Goal: Obtain resource: Obtain resource

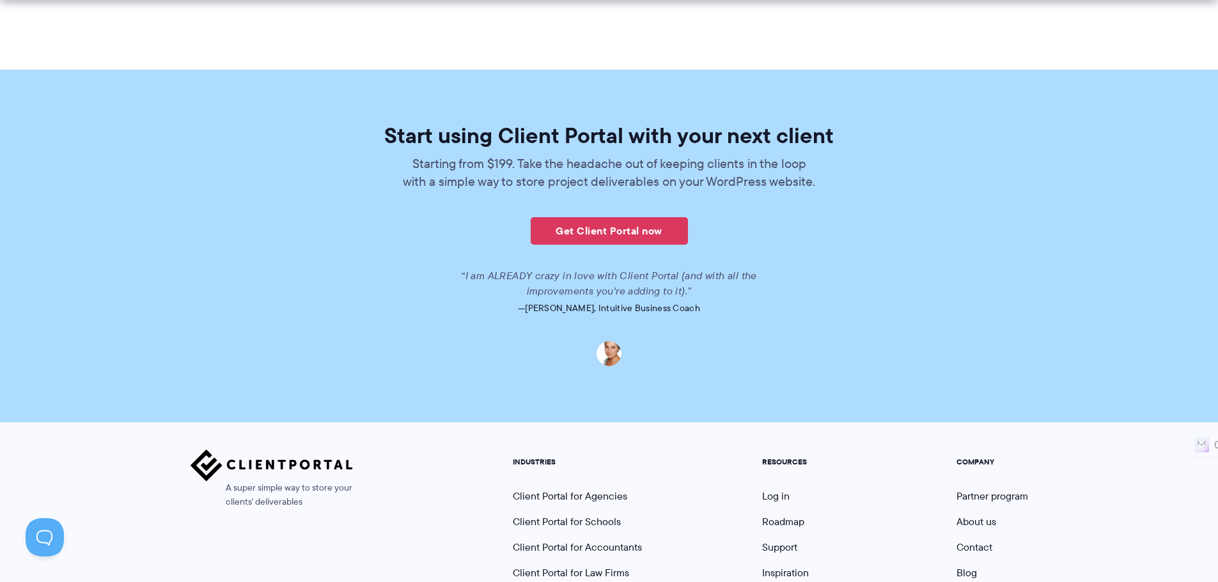
scroll to position [3054, 0]
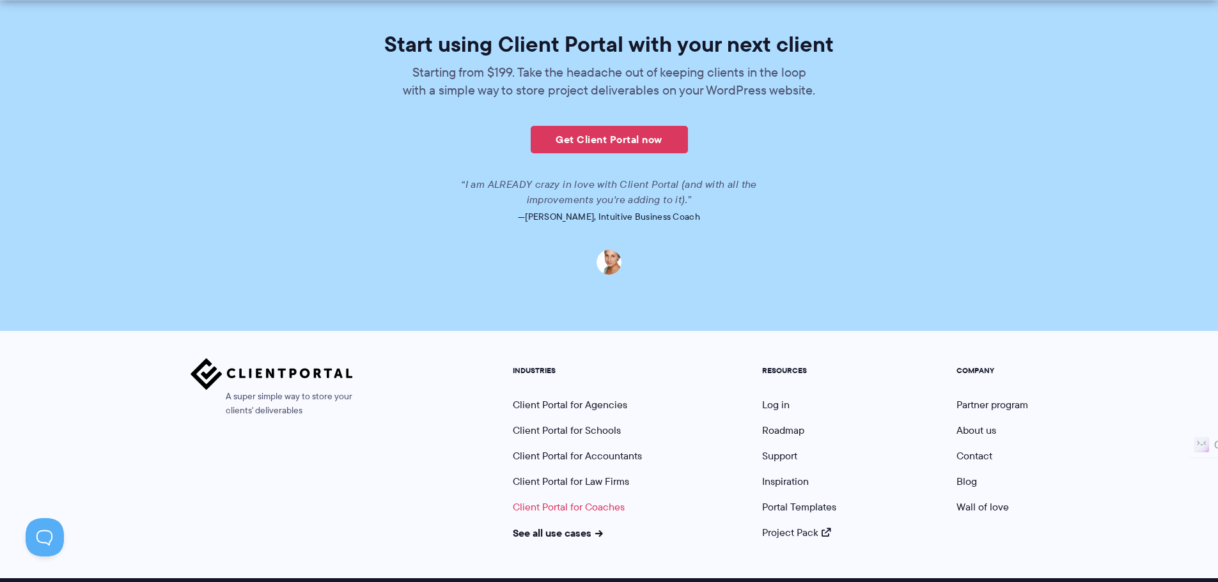
click at [575, 500] on link "Client Portal for Coaches" at bounding box center [569, 507] width 112 height 15
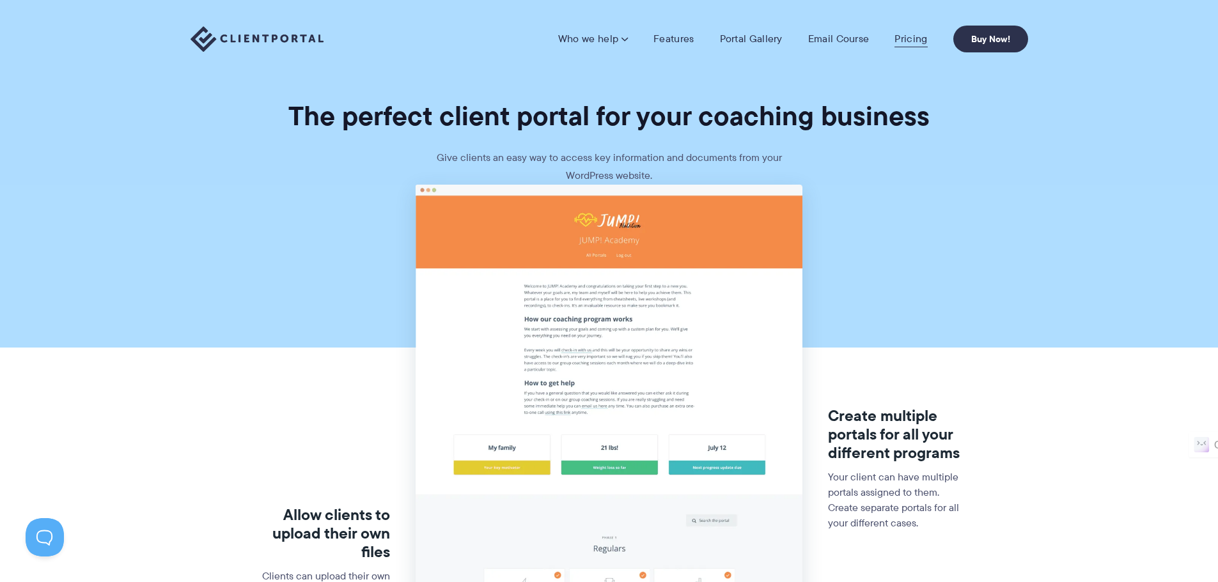
click at [915, 33] on link "Pricing" at bounding box center [910, 39] width 33 height 13
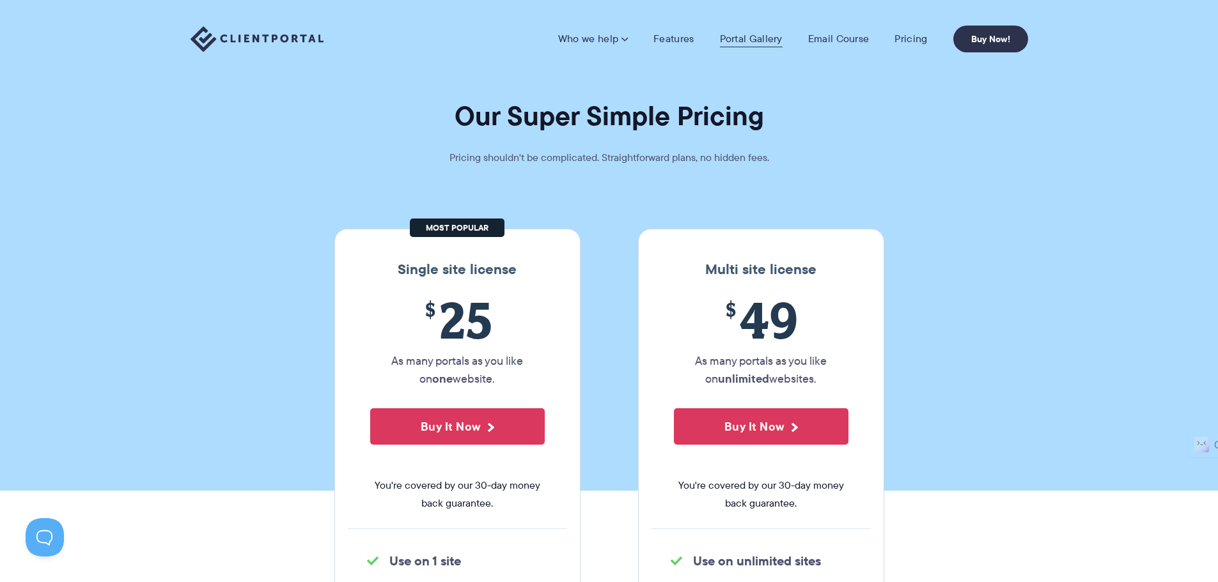
click at [740, 39] on link "Portal Gallery" at bounding box center [751, 39] width 63 height 13
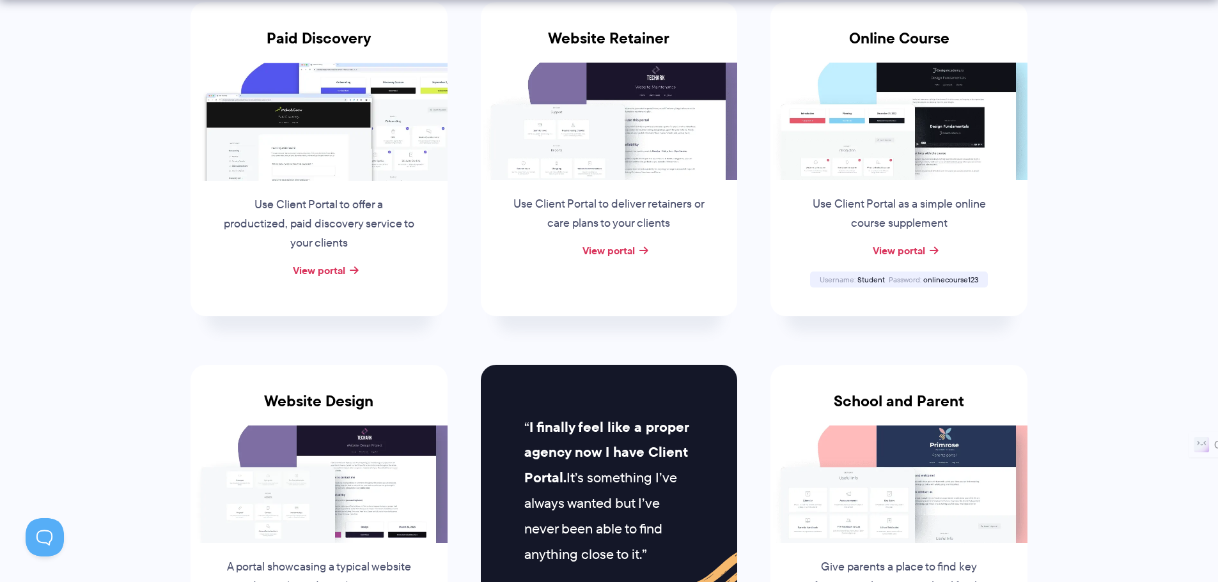
scroll to position [320, 0]
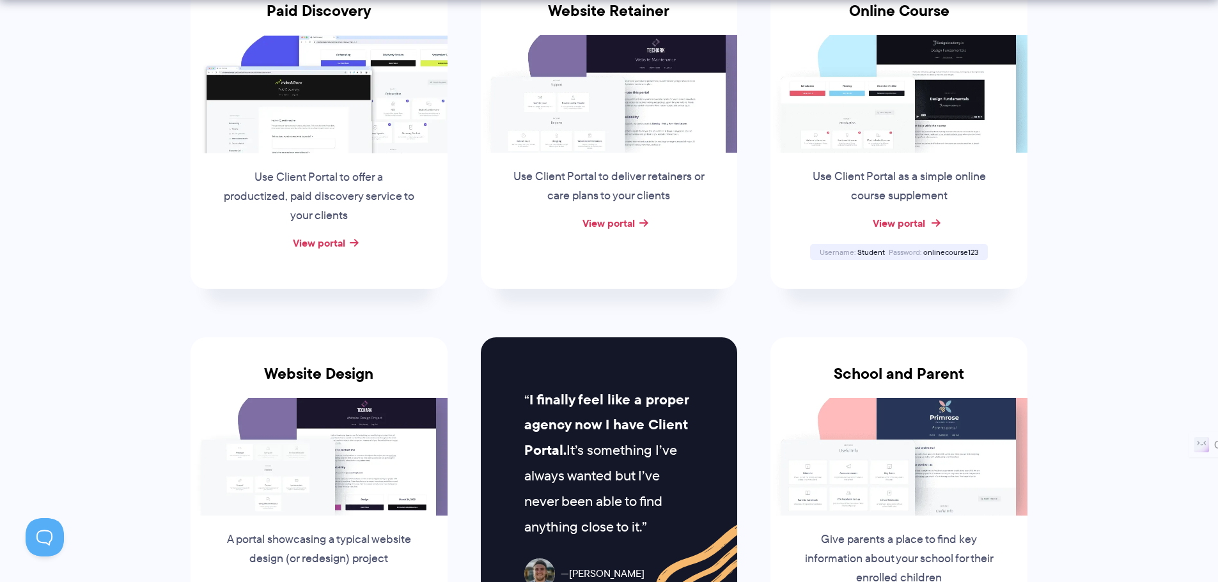
click at [922, 225] on link "View portal" at bounding box center [899, 222] width 52 height 15
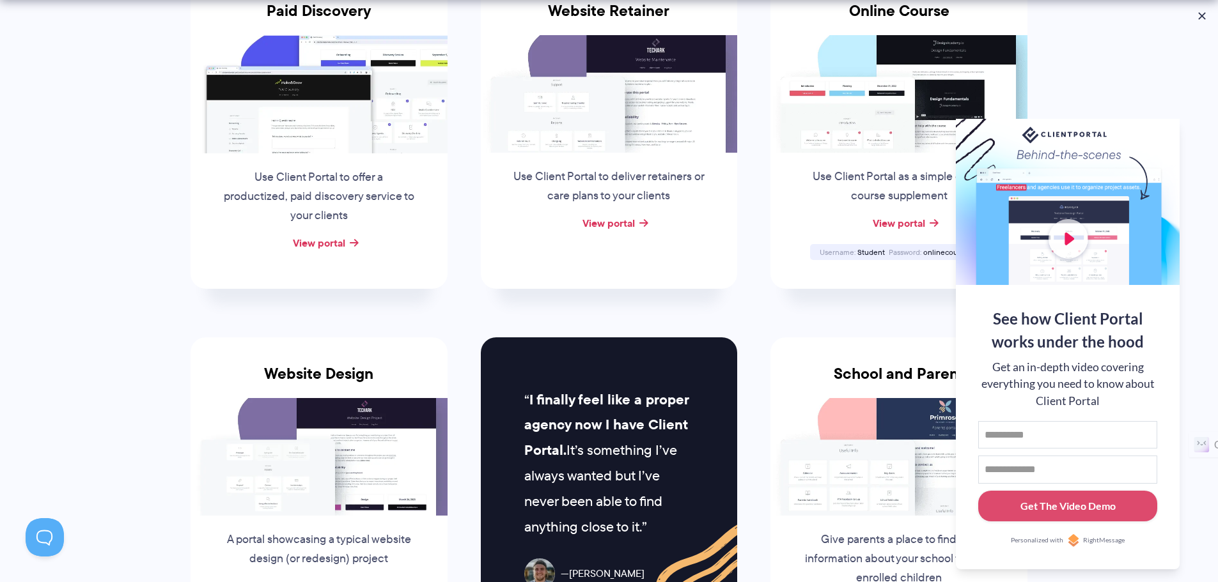
click at [1066, 231] on div at bounding box center [1068, 202] width 224 height 166
click at [1068, 429] on input "First name" at bounding box center [1067, 435] width 179 height 28
type input "*"
type input "*****"
type input "**********"
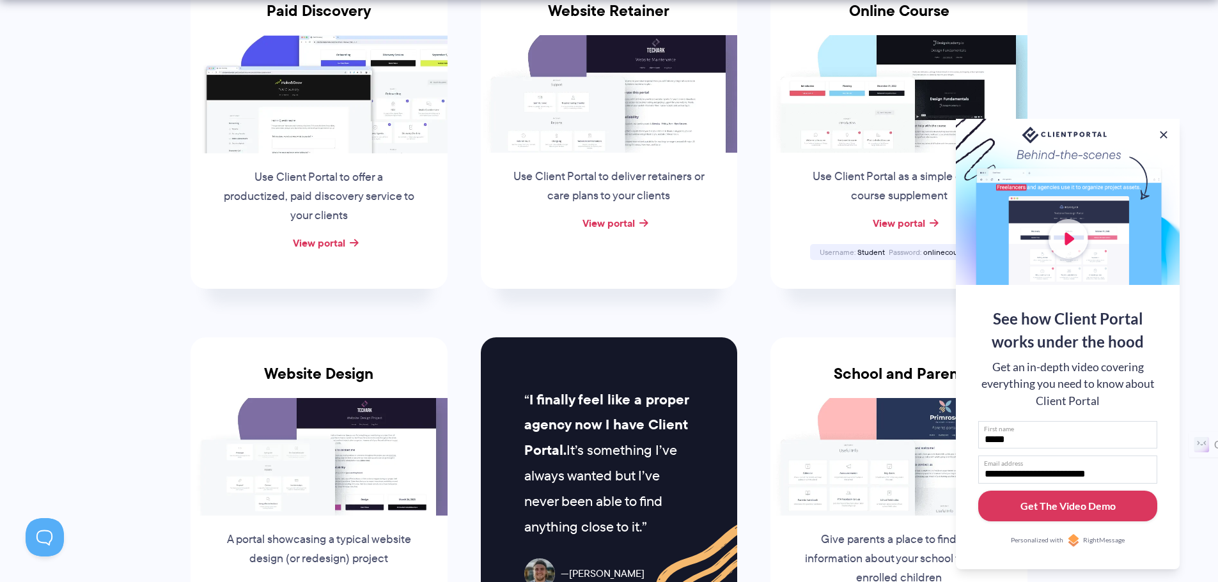
click at [1083, 512] on div "Get The Video Demo" at bounding box center [1067, 506] width 95 height 15
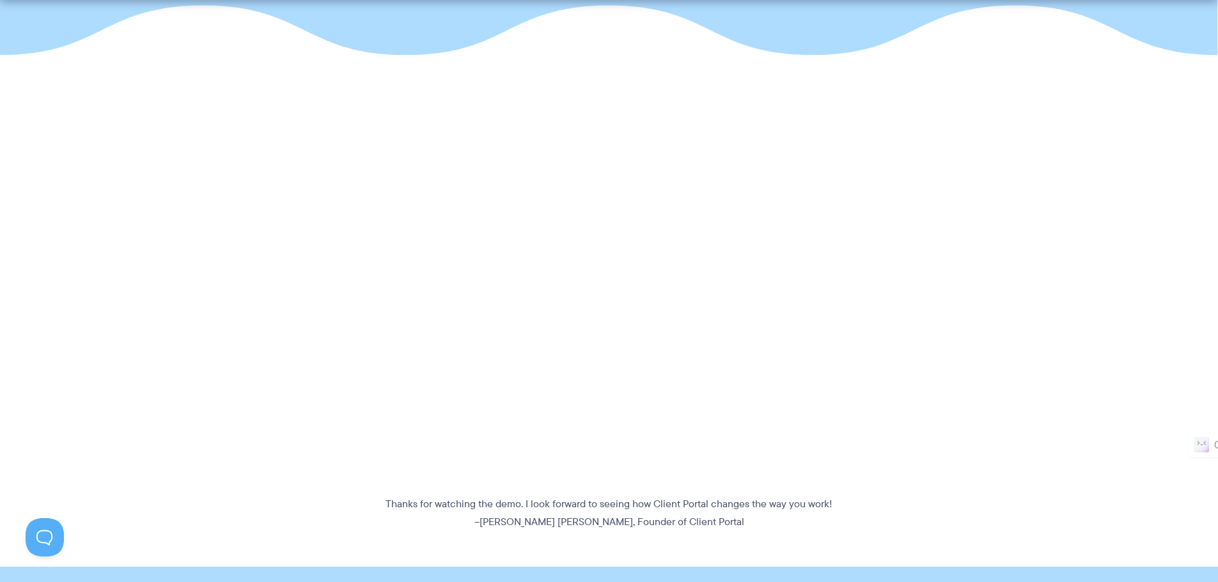
scroll to position [256, 0]
